Goal: Navigation & Orientation: Find specific page/section

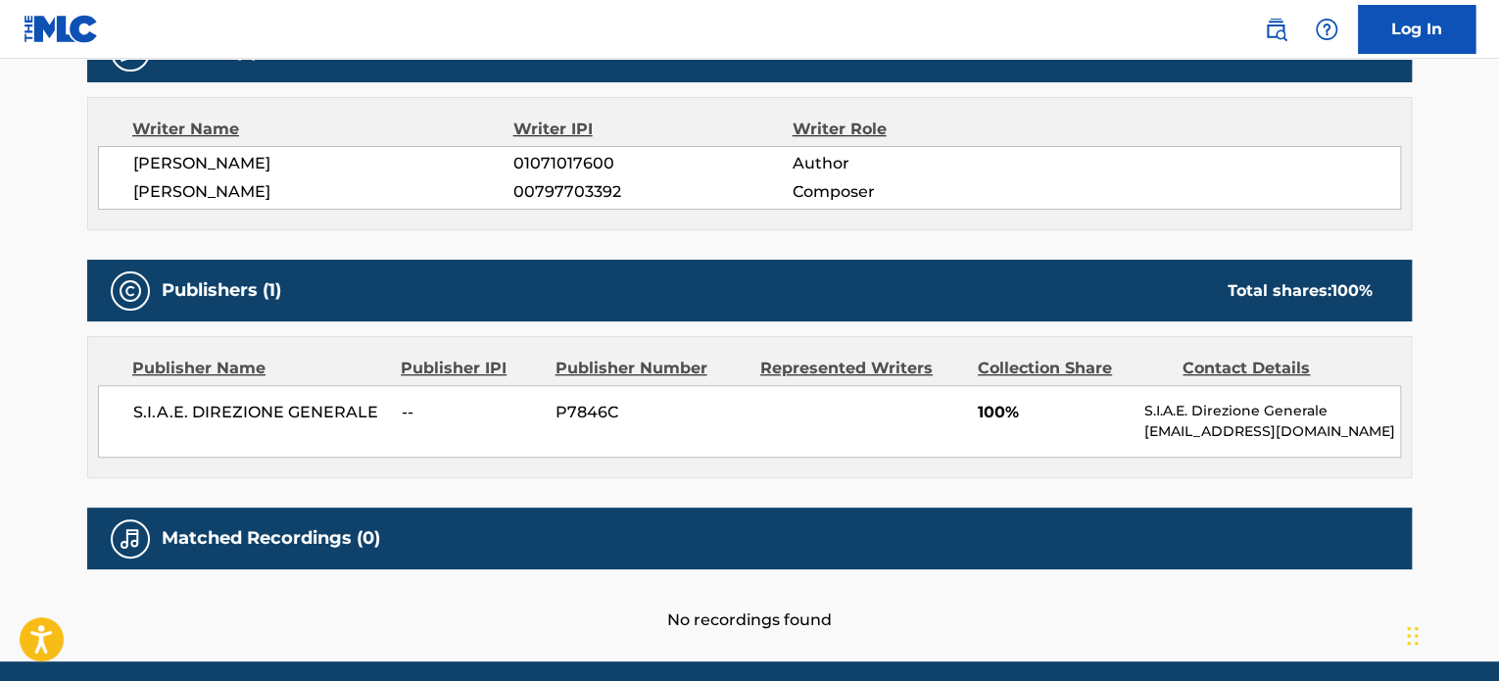
scroll to position [741, 0]
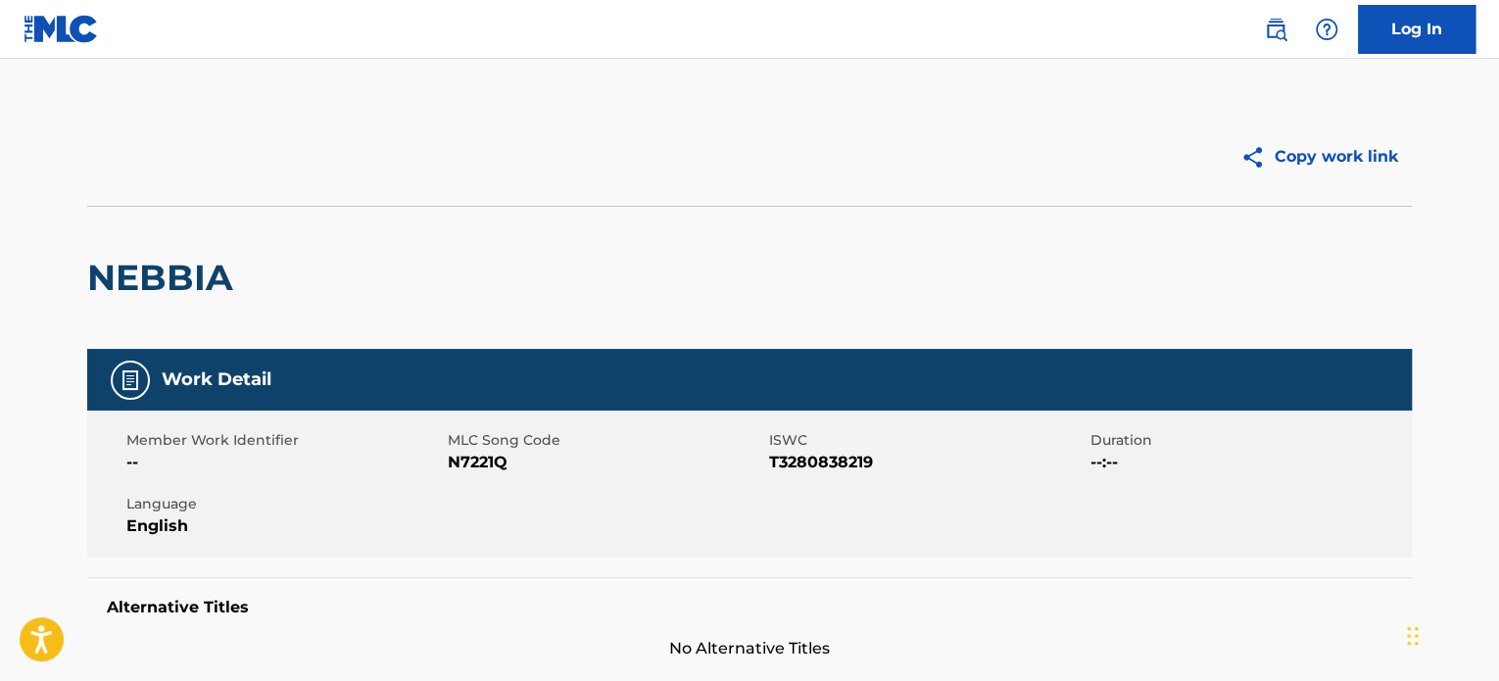
click at [135, 377] on img at bounding box center [131, 380] width 24 height 24
drag, startPoint x: 1504, startPoint y: 0, endPoint x: 875, endPoint y: 199, distance: 659.5
click at [875, 199] on div "Copy work link" at bounding box center [749, 157] width 1324 height 98
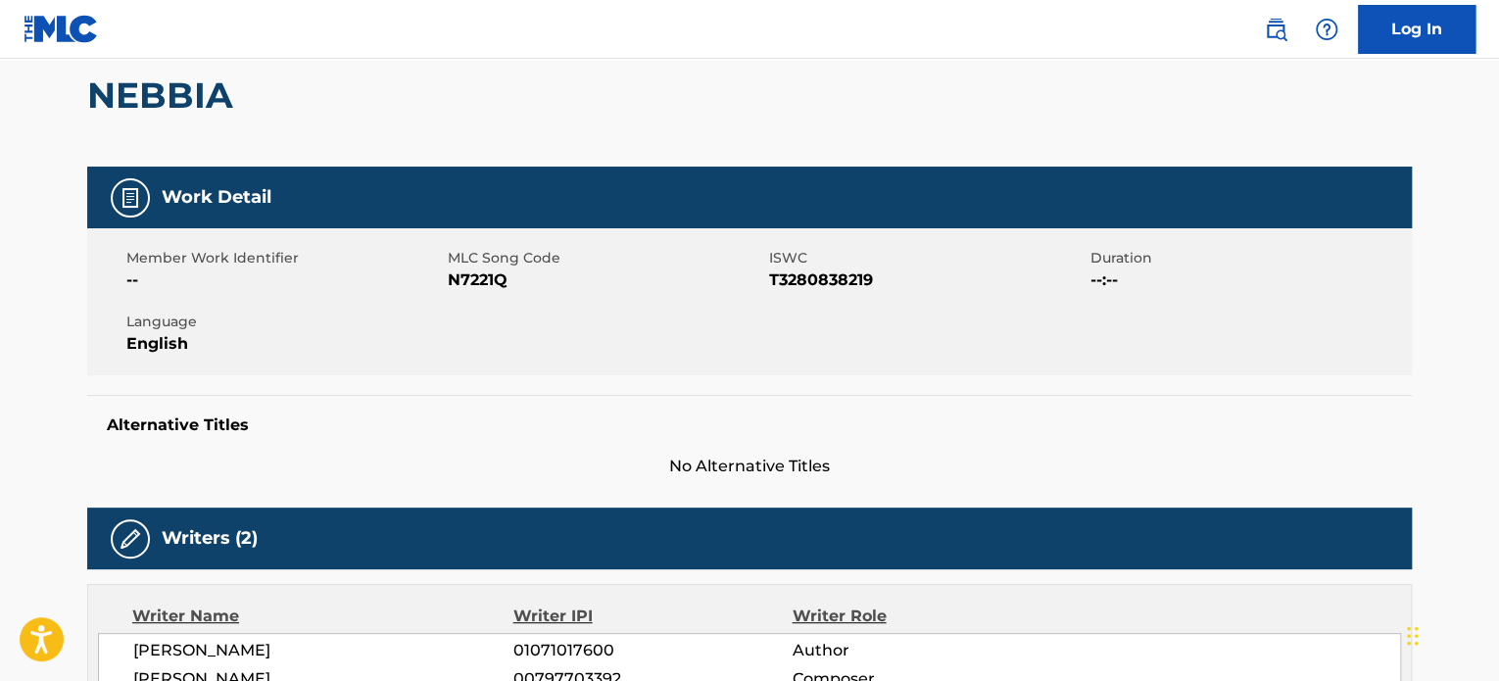
scroll to position [98, 0]
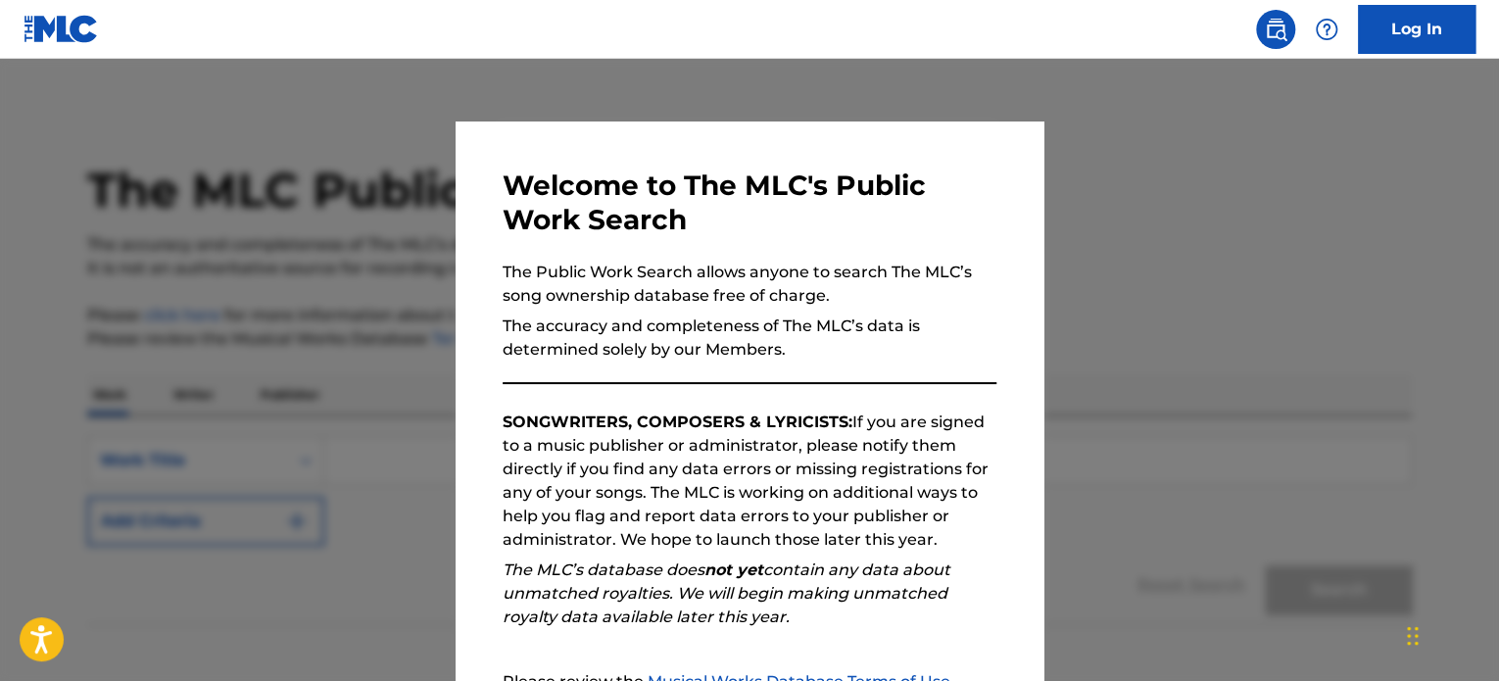
scroll to position [215, 0]
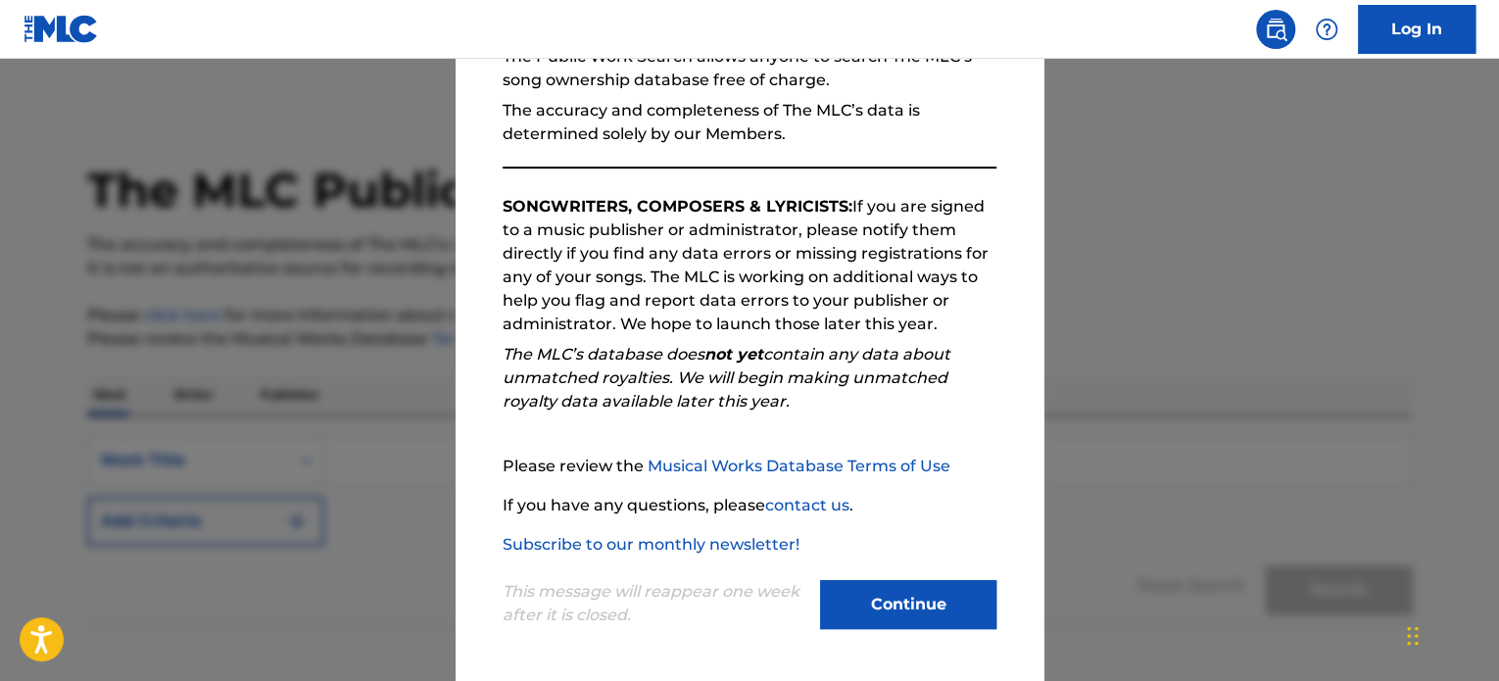
click at [871, 596] on button "Continue" at bounding box center [908, 604] width 176 height 49
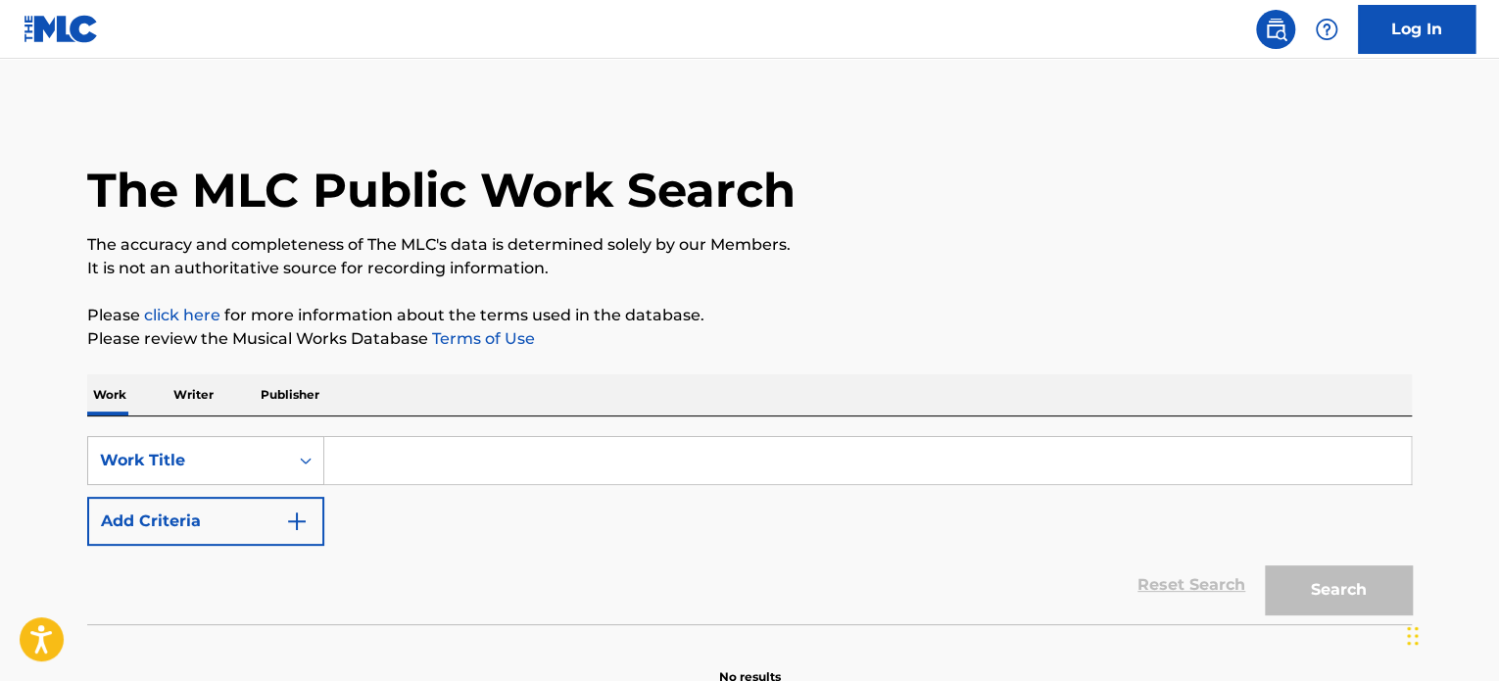
drag, startPoint x: 1377, startPoint y: 0, endPoint x: 810, endPoint y: 132, distance: 582.4
click at [810, 132] on div "The MLC Public Work Search" at bounding box center [749, 179] width 1324 height 143
